Goal: Information Seeking & Learning: Learn about a topic

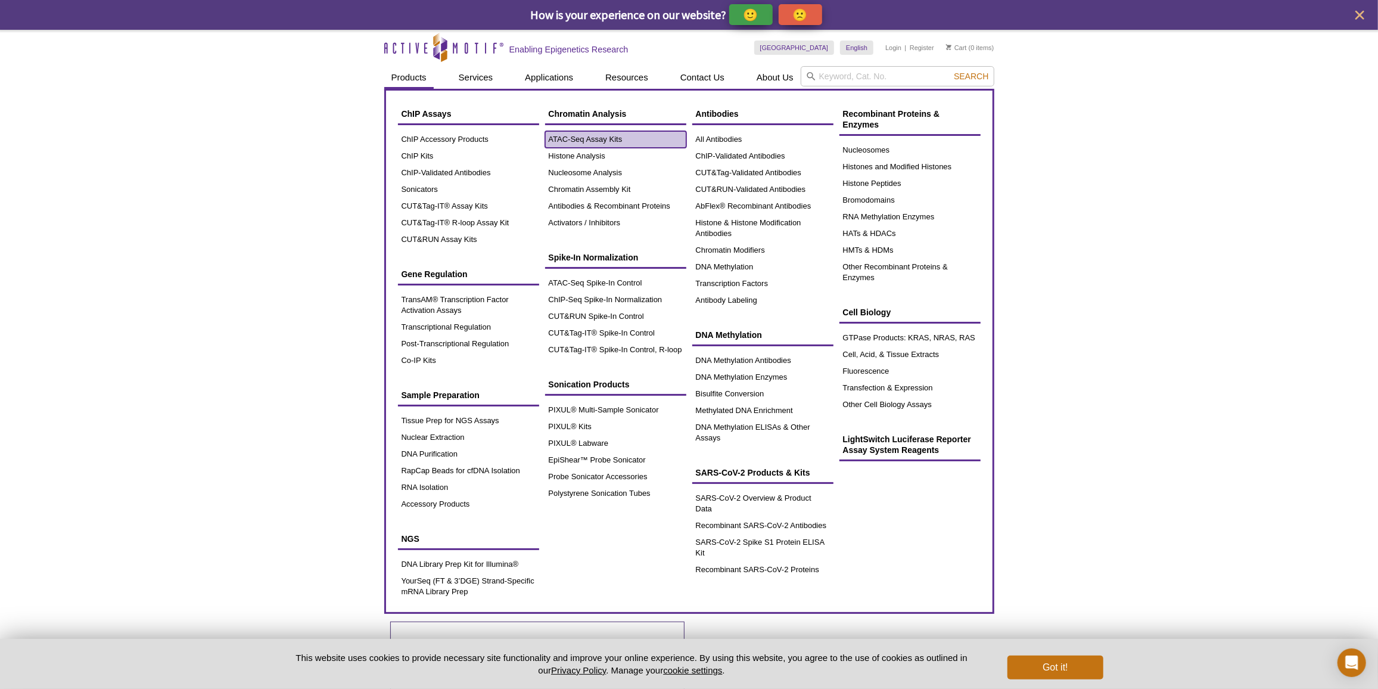
click at [558, 141] on link "ATAC-Seq Assay Kits" at bounding box center [615, 139] width 141 height 17
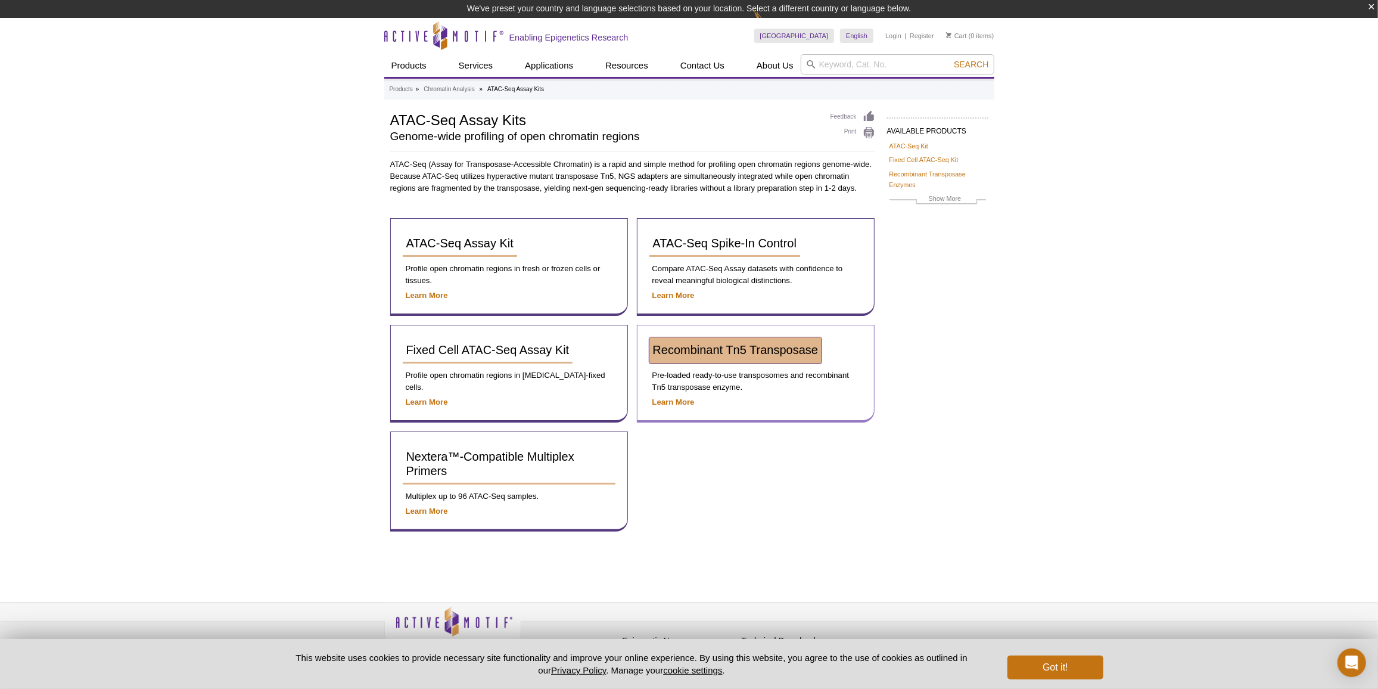
click at [693, 343] on span "Recombinant Tn5 Transposase" at bounding box center [736, 349] width 166 height 13
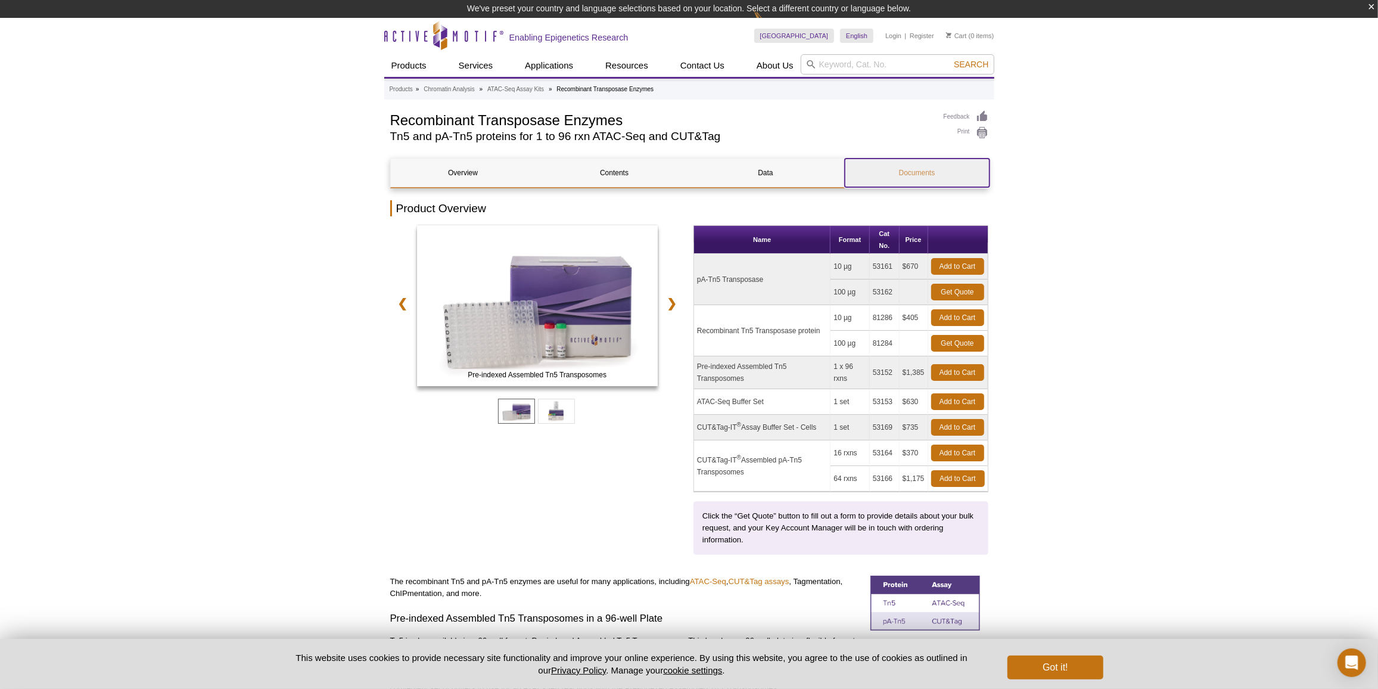
click at [903, 171] on link "Documents" at bounding box center [917, 173] width 145 height 29
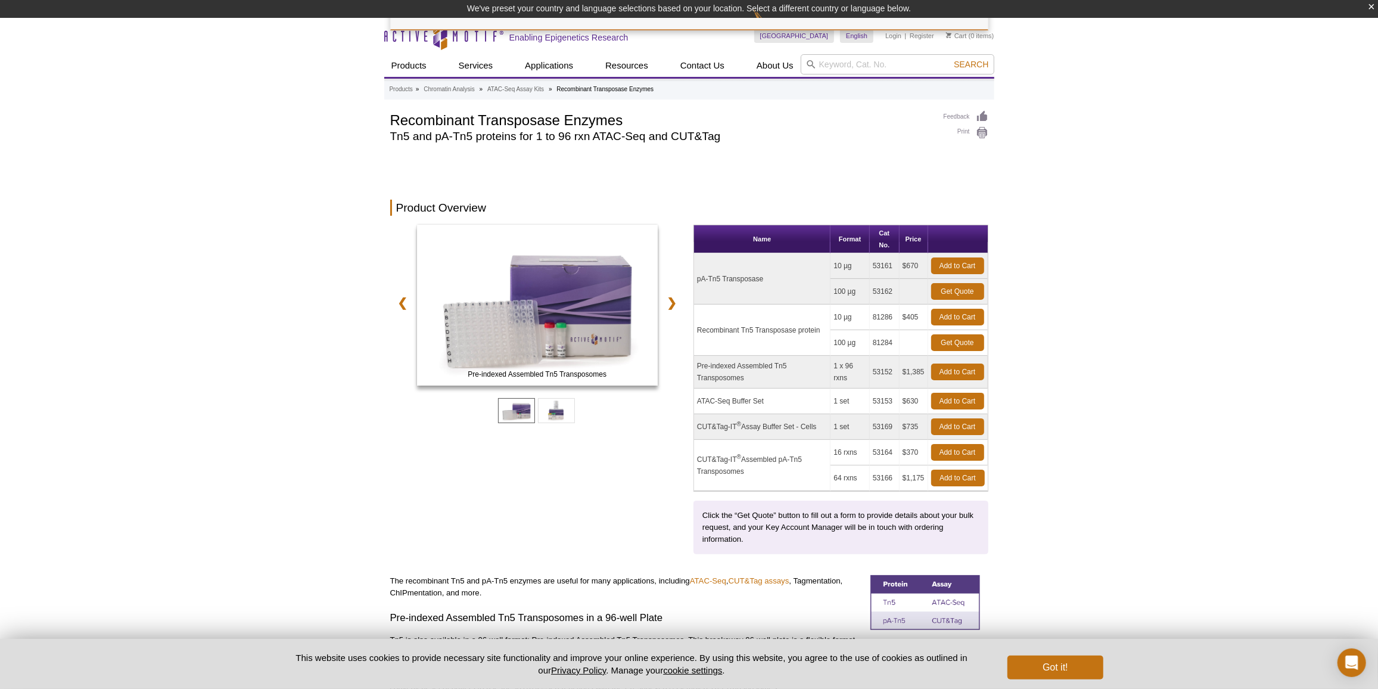
scroll to position [1843, 0]
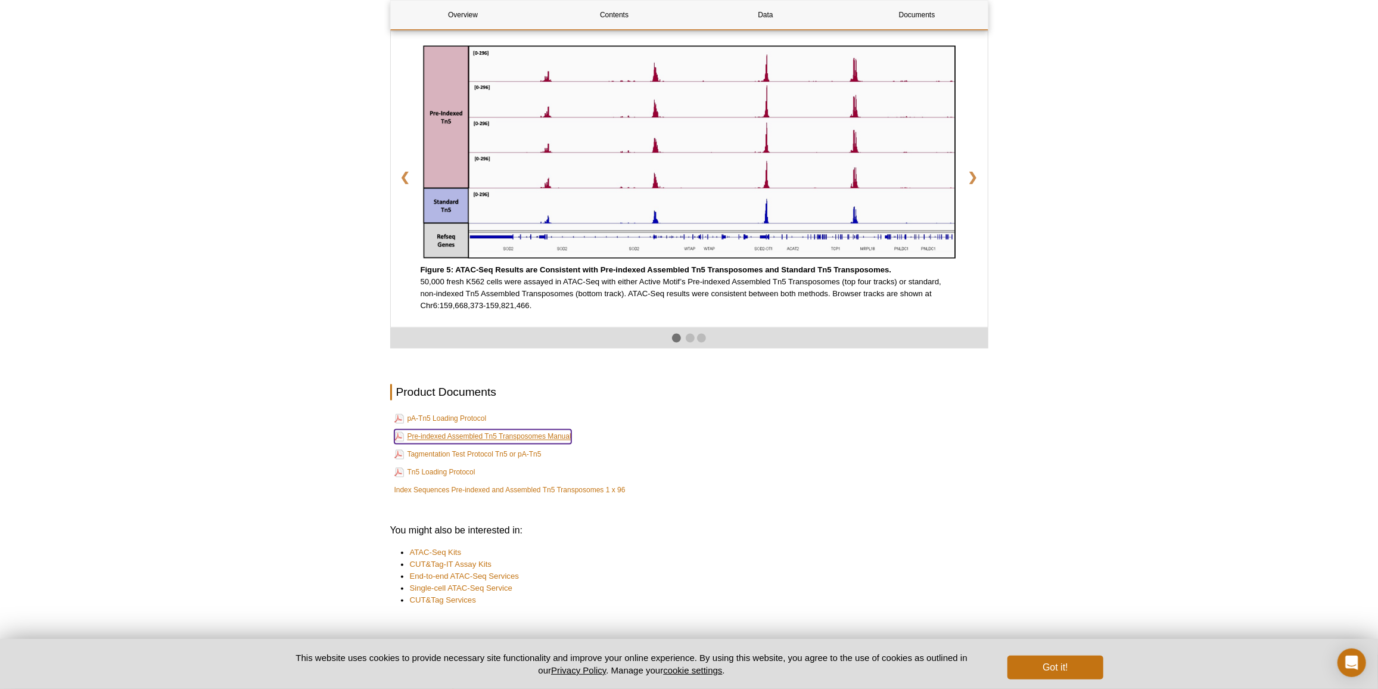
click at [437, 437] on link "Pre-indexed Assembled Tn5 Transposomes Manual" at bounding box center [482, 437] width 177 height 14
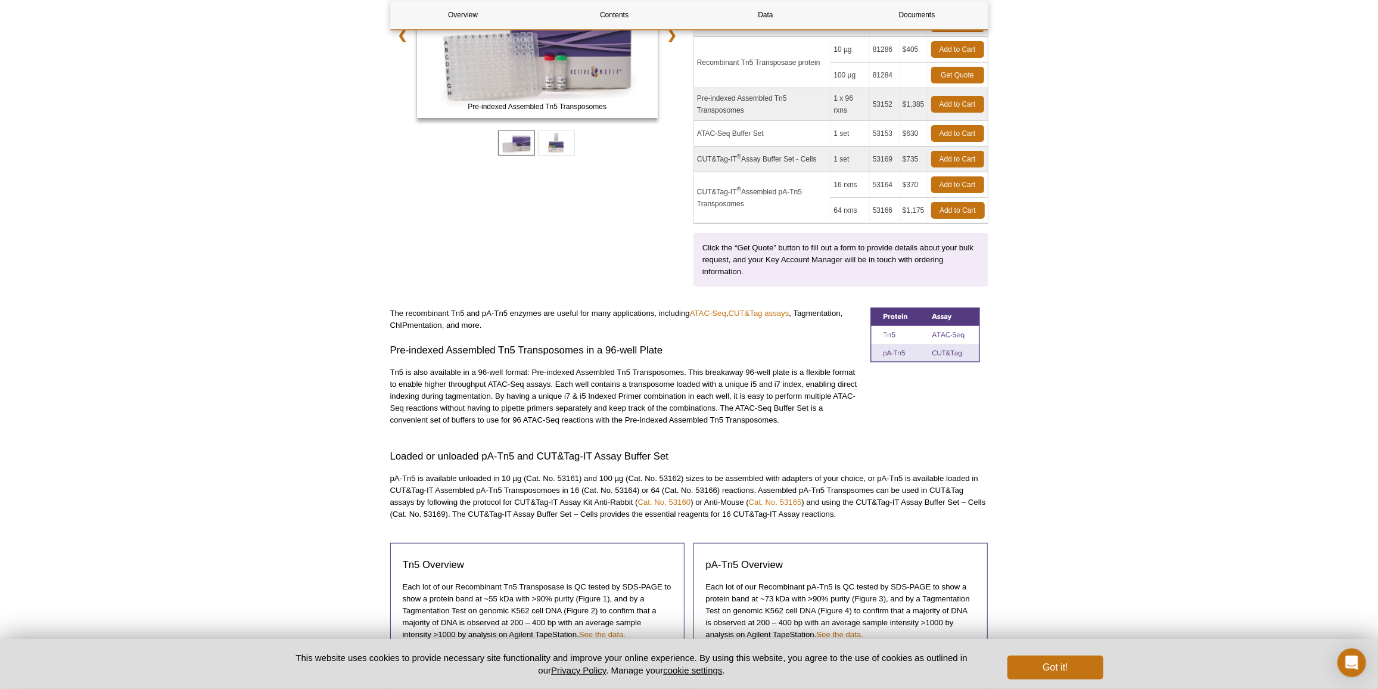
scroll to position [0, 0]
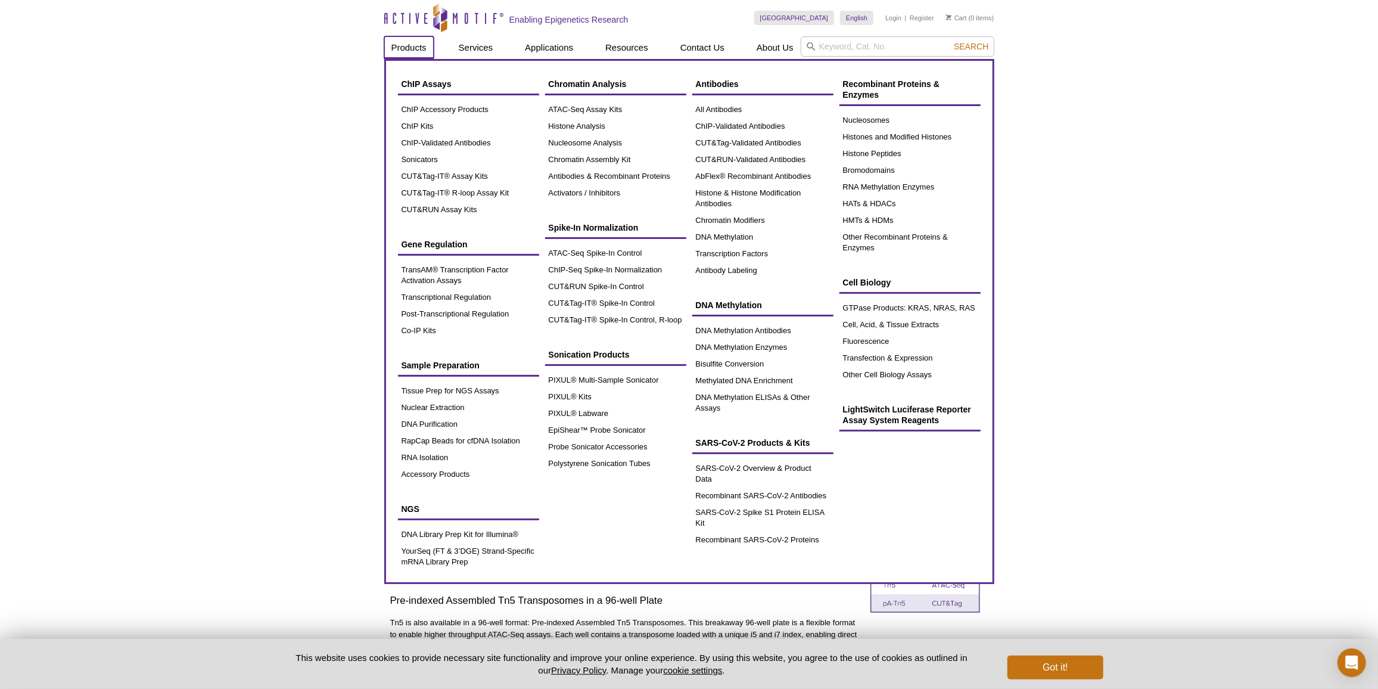
click at [431, 51] on link "Products" at bounding box center [408, 47] width 49 height 23
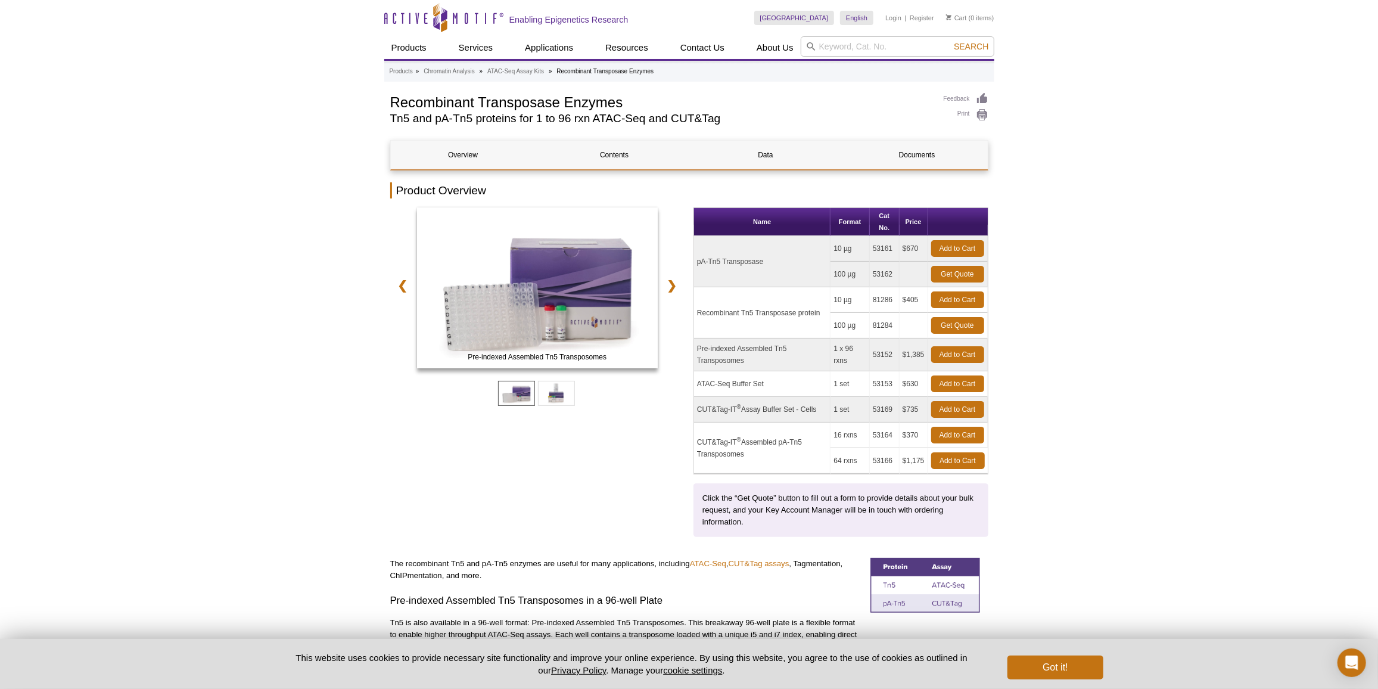
drag, startPoint x: 697, startPoint y: 380, endPoint x: 897, endPoint y: 381, distance: 200.8
click at [897, 381] on tr "ATAC-Seq Buffer Set 1 set 53153 $630 Add to Cart" at bounding box center [841, 384] width 294 height 26
copy tr "ATAC-Seq Buffer Set 1 set 53153"
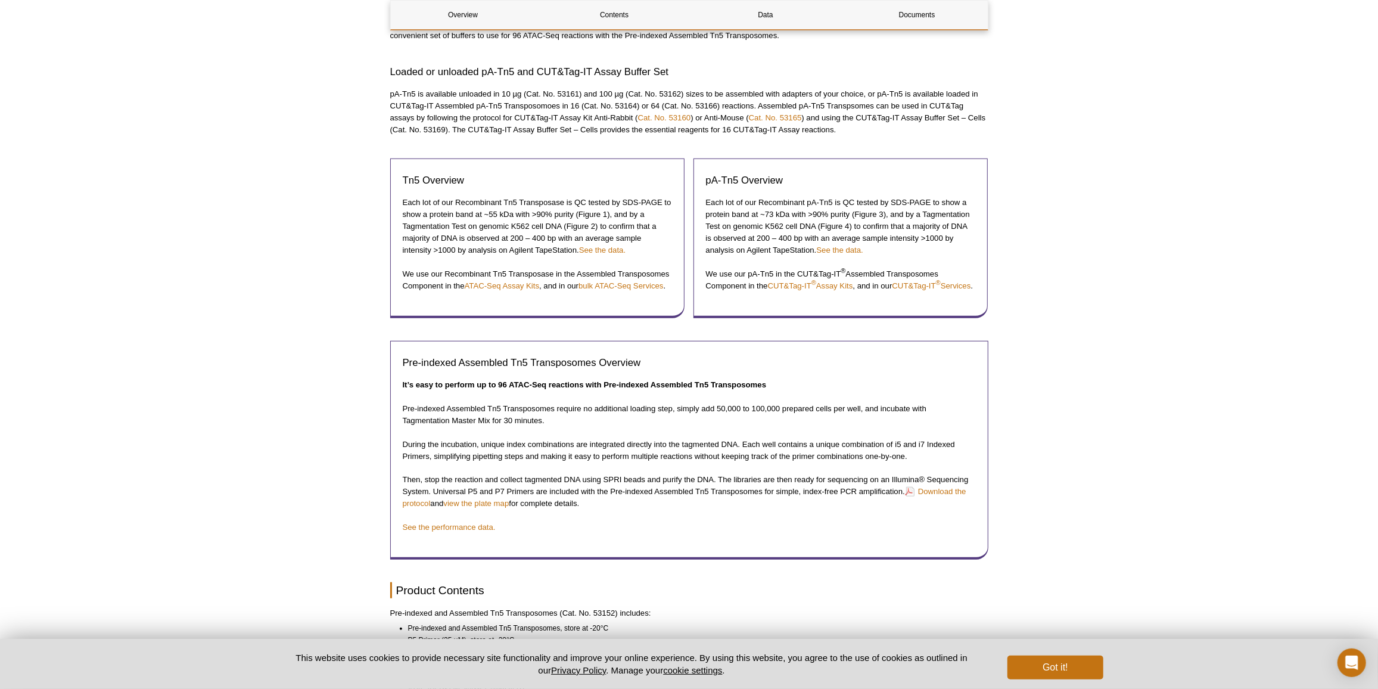
scroll to position [657, 0]
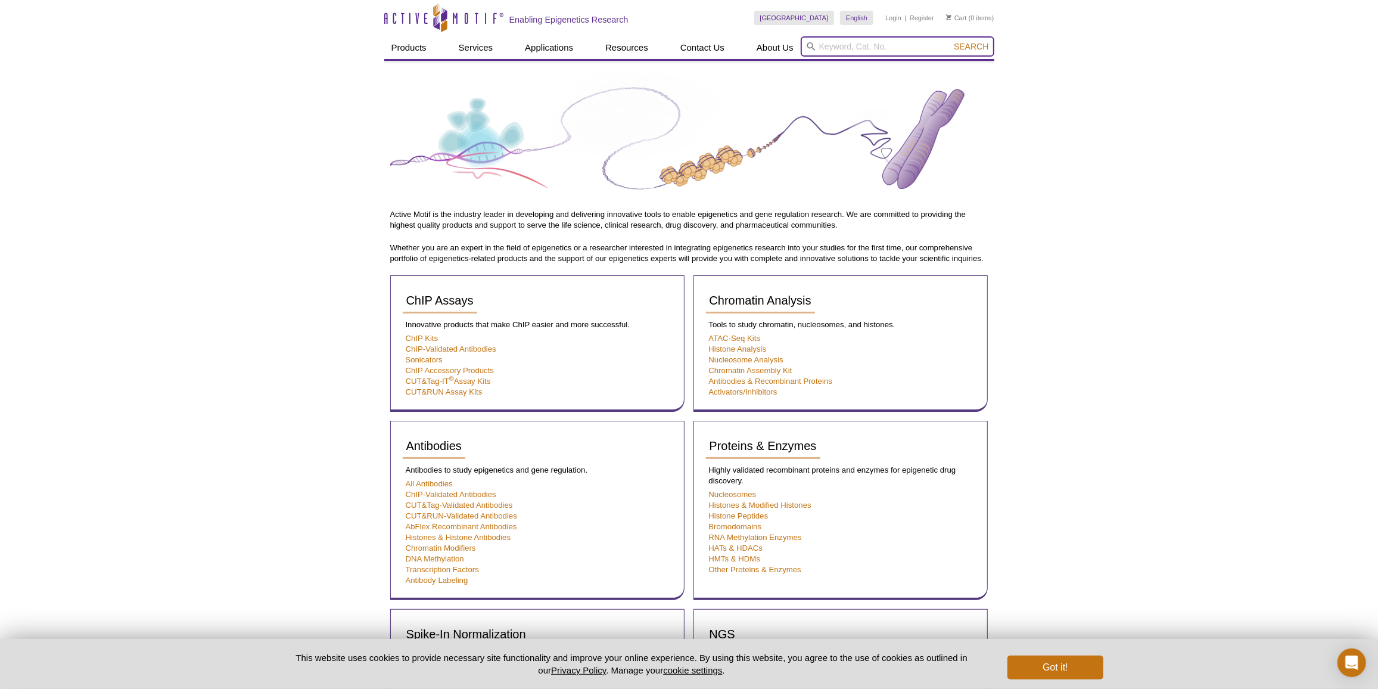
click at [892, 45] on input "search" at bounding box center [898, 46] width 194 height 20
type input "library QC"
click at [950, 41] on button "Search" at bounding box center [971, 46] width 42 height 11
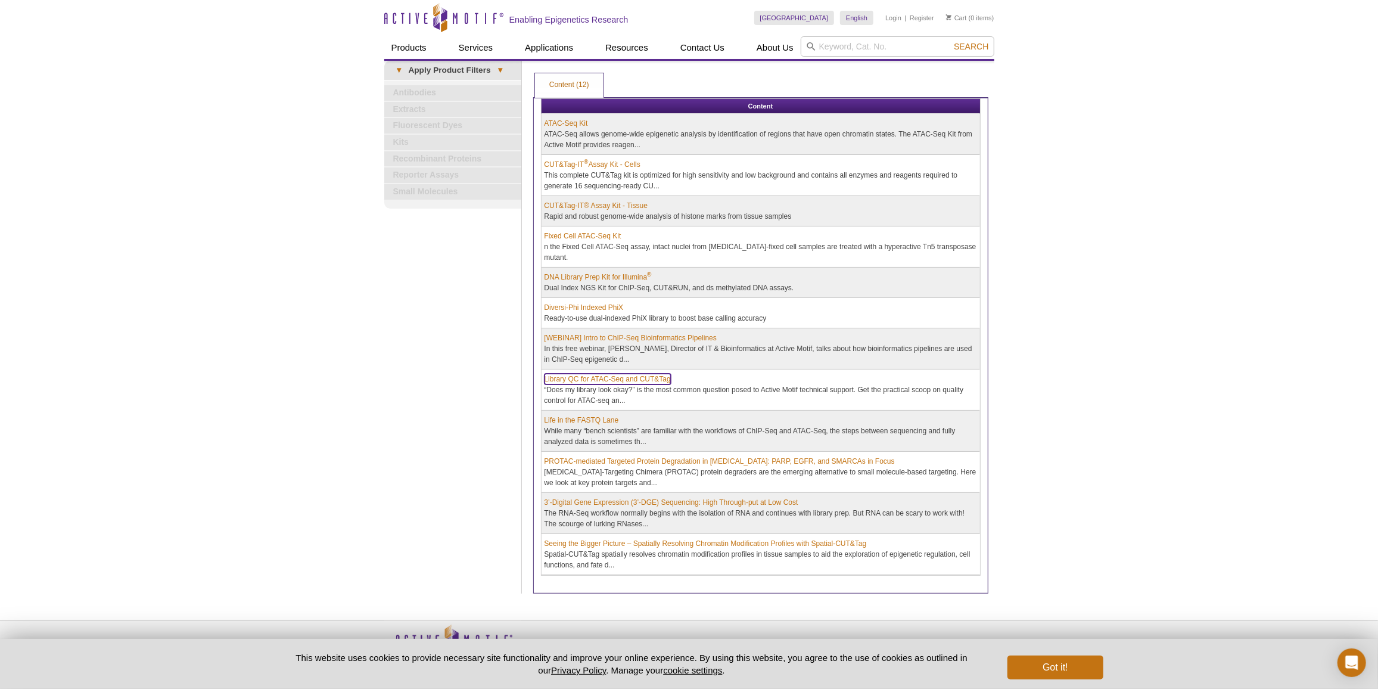
click at [577, 374] on link "Library QC for ATAC-Seq and CUT&Tag" at bounding box center [608, 379] width 126 height 11
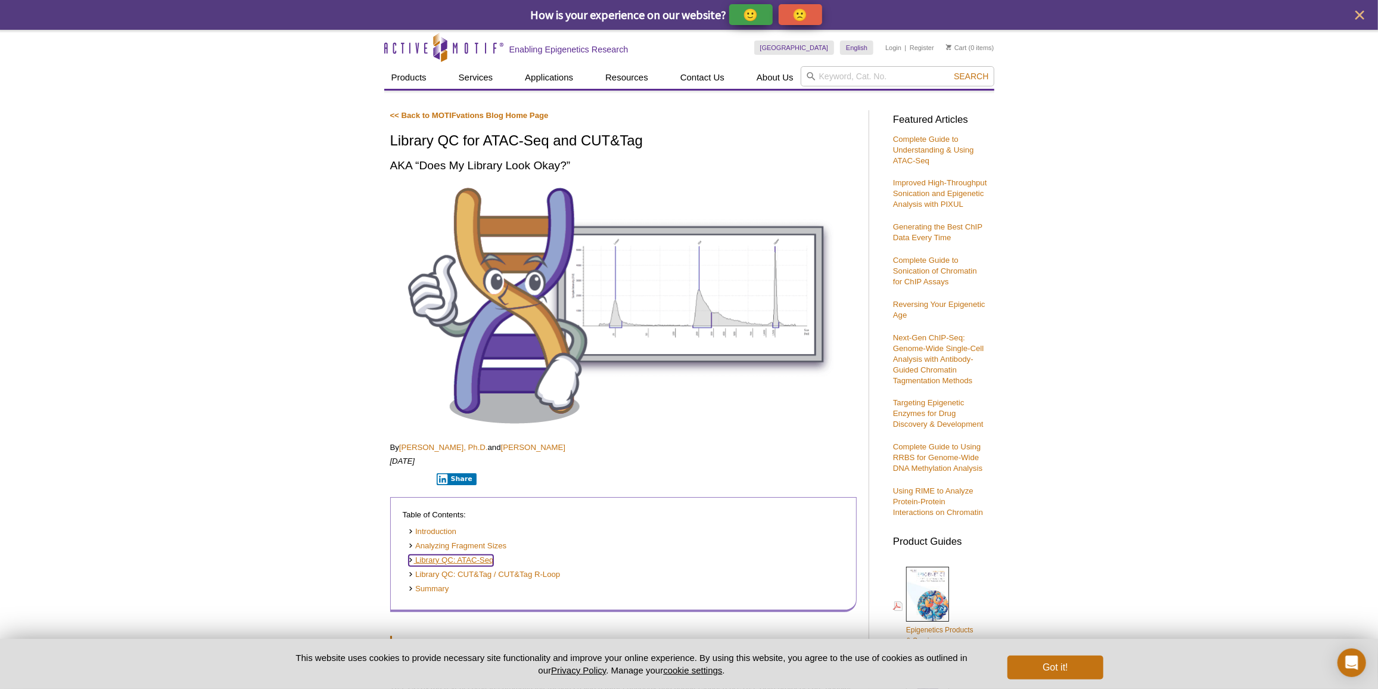
click at [483, 558] on link "Library QC: ATAC-Seq" at bounding box center [451, 560] width 85 height 11
